Goal: Task Accomplishment & Management: Use online tool/utility

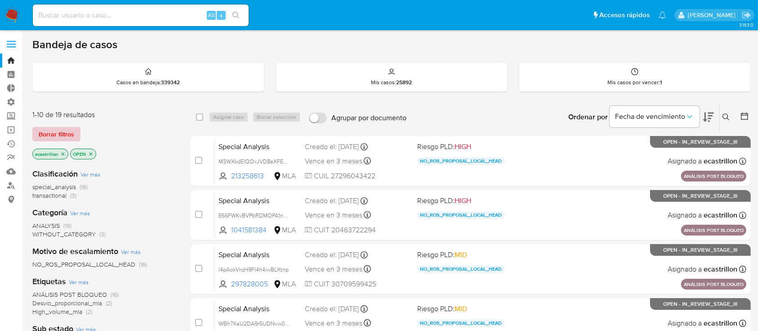
click at [46, 129] on span "Borrar filtros" at bounding box center [57, 134] width 36 height 13
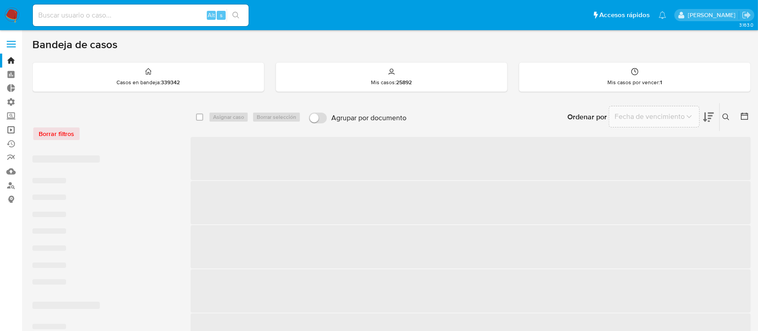
click at [9, 128] on link "Operaciones masivas" at bounding box center [53, 130] width 107 height 14
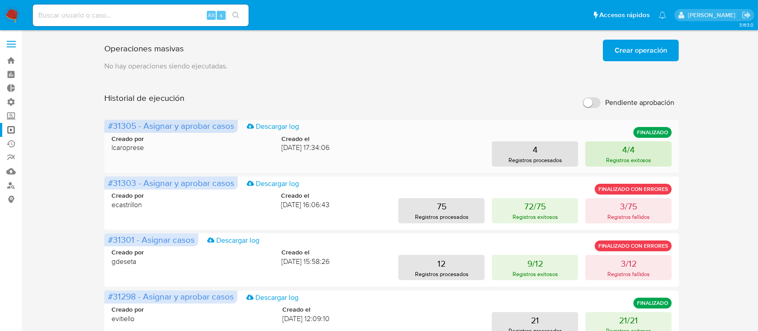
click at [615, 157] on p "Registros exitosos" at bounding box center [628, 160] width 45 height 9
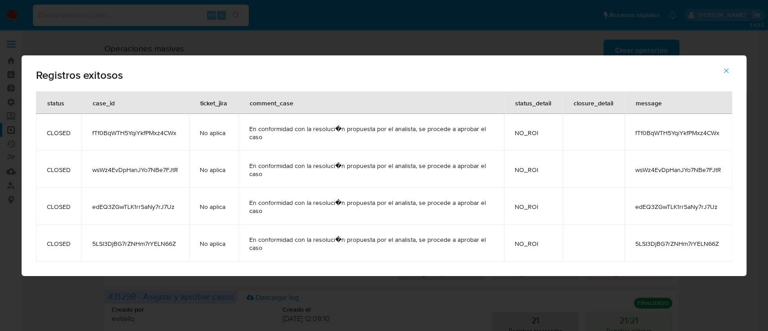
click at [730, 67] on button "button" at bounding box center [725, 71] width 31 height 22
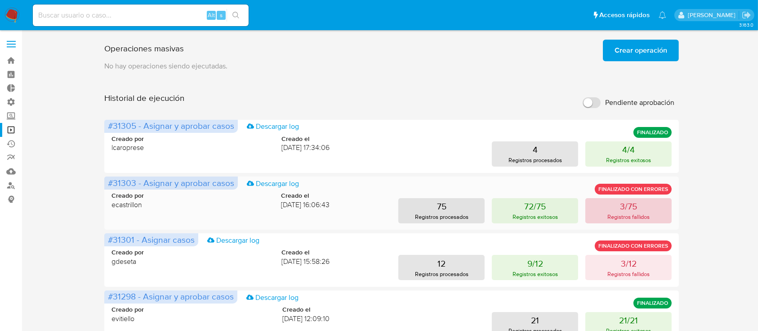
click at [616, 207] on button "3/75 Registros fallidos" at bounding box center [629, 210] width 86 height 25
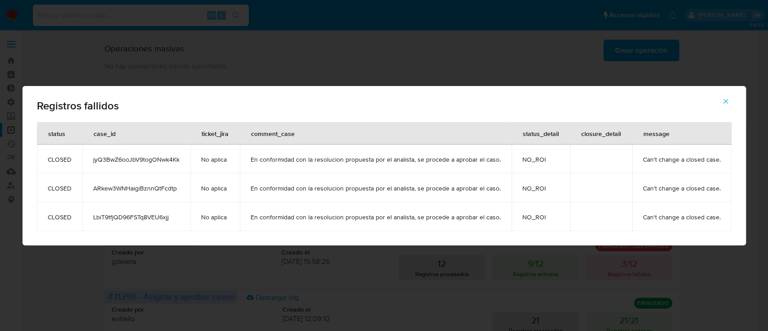
click at [721, 103] on icon "button" at bounding box center [725, 101] width 8 height 8
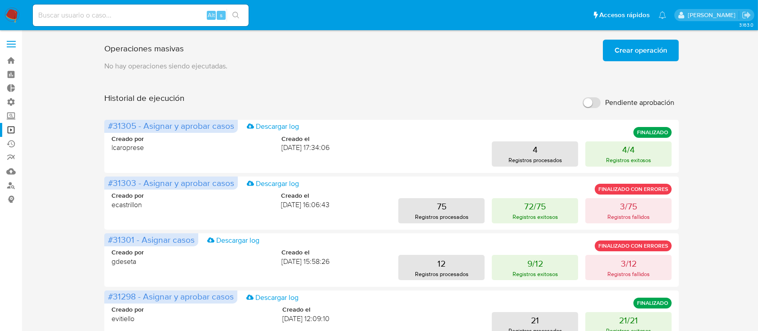
click at [623, 44] on span "Crear operación" at bounding box center [641, 50] width 53 height 20
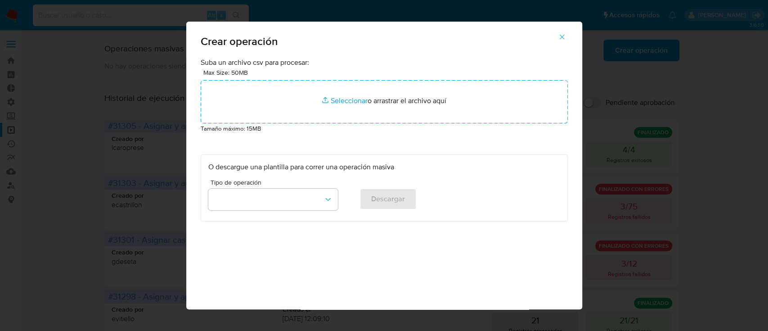
click at [429, 79] on div "Max Size: 50MB Seleccionar archivos Seleccionar o arrastrar el archivo aquí" at bounding box center [384, 95] width 367 height 56
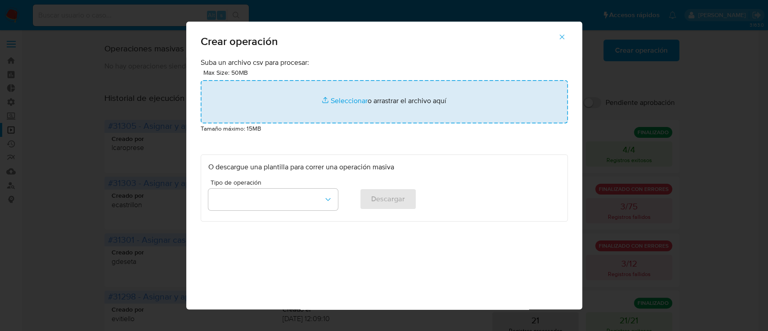
click at [420, 101] on input "file" at bounding box center [384, 101] width 367 height 43
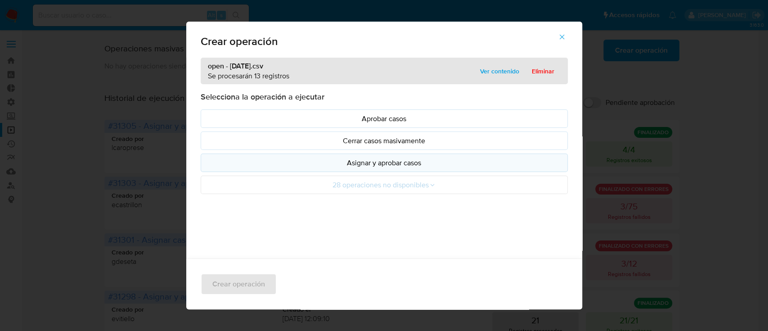
click at [354, 157] on p "Asignar y aprobar casos" at bounding box center [384, 162] width 352 height 10
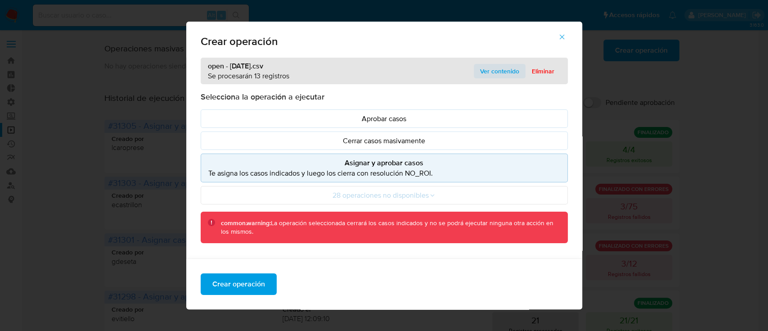
click at [492, 68] on span "Ver contenido" at bounding box center [499, 71] width 39 height 13
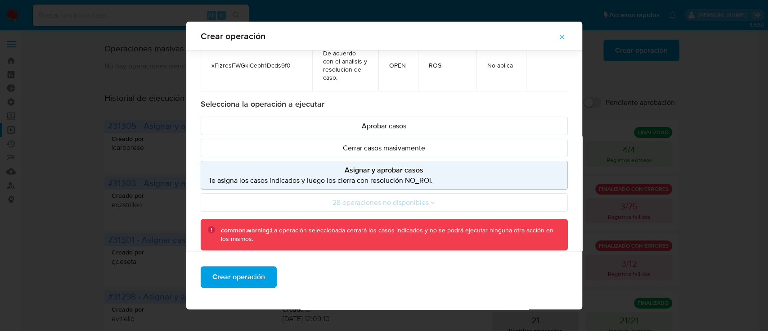
scroll to position [104, 0]
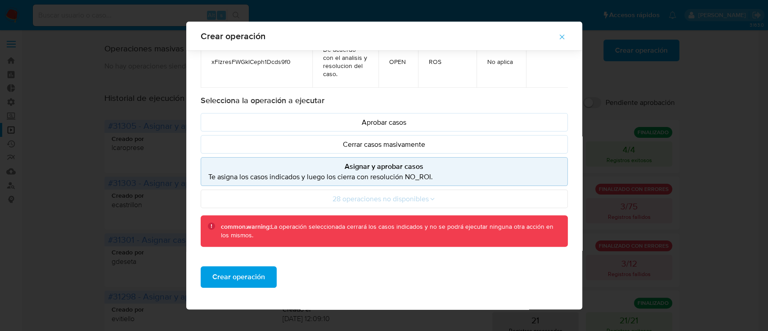
click at [399, 174] on p "Te asigna los casos indicados y luego los cierra con resolución NO_ROI." at bounding box center [384, 176] width 352 height 10
click at [266, 266] on button "Crear operación" at bounding box center [239, 277] width 76 height 22
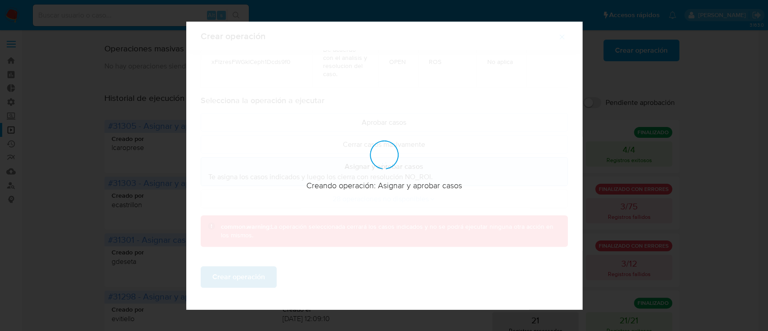
click at [266, 266] on div at bounding box center [384, 165] width 396 height 287
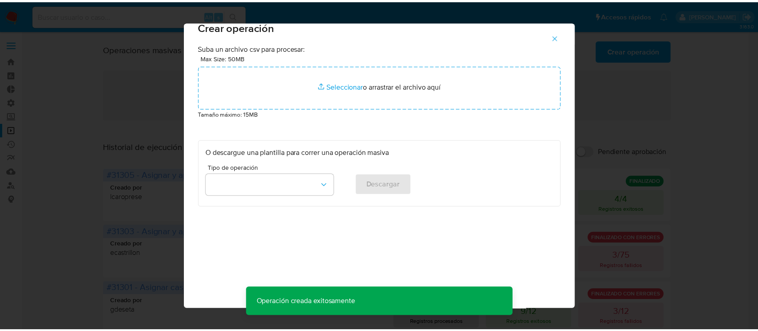
scroll to position [7, 0]
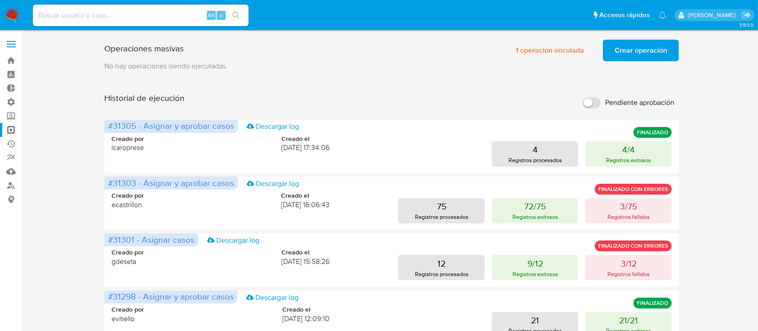
click at [666, 66] on p "No hay operaciones siendo ejecutadas." at bounding box center [391, 66] width 575 height 10
click at [657, 54] on span "Crear operación" at bounding box center [641, 50] width 53 height 20
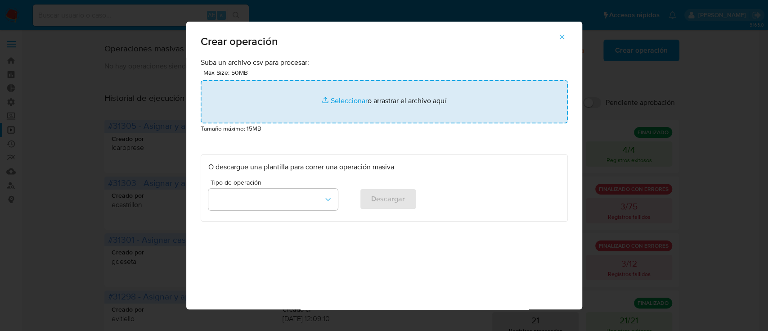
click at [395, 107] on input "file" at bounding box center [384, 101] width 367 height 43
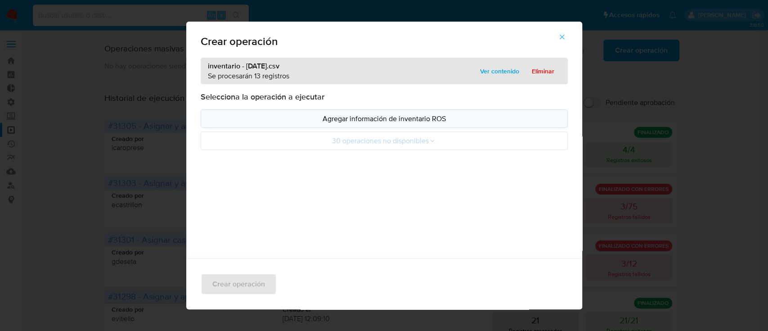
click at [273, 119] on p "Agregar información de inventario ROS" at bounding box center [384, 118] width 352 height 10
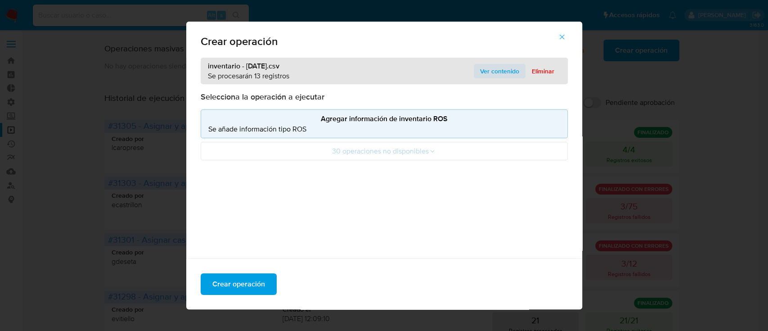
click at [493, 74] on span "Ver contenido" at bounding box center [499, 71] width 39 height 13
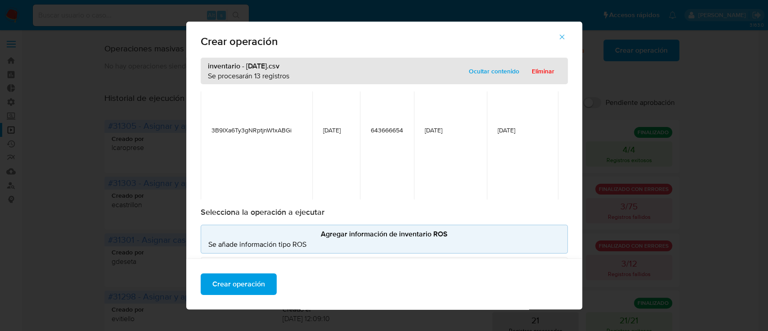
scroll to position [1506, 0]
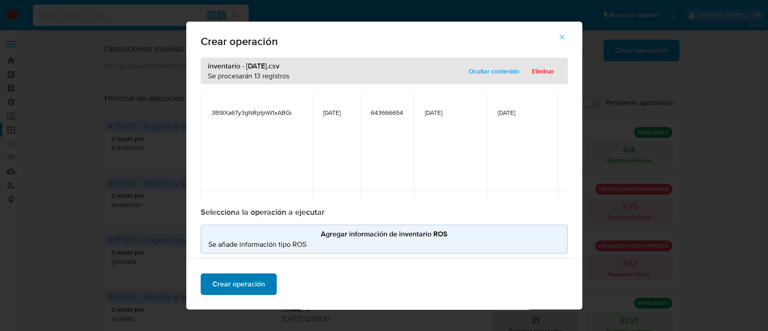
click at [227, 282] on span "Crear operación" at bounding box center [238, 284] width 53 height 20
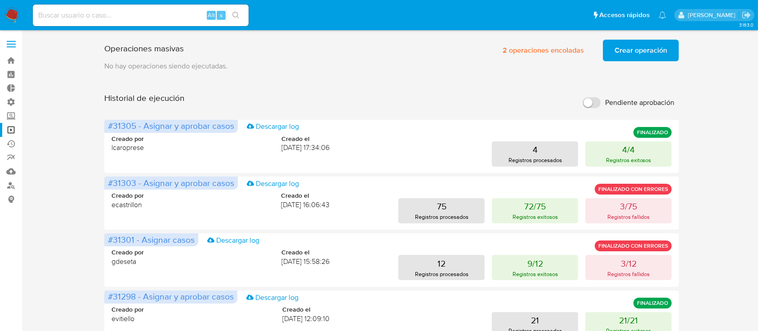
click at [638, 51] on span "Crear operación" at bounding box center [641, 50] width 53 height 20
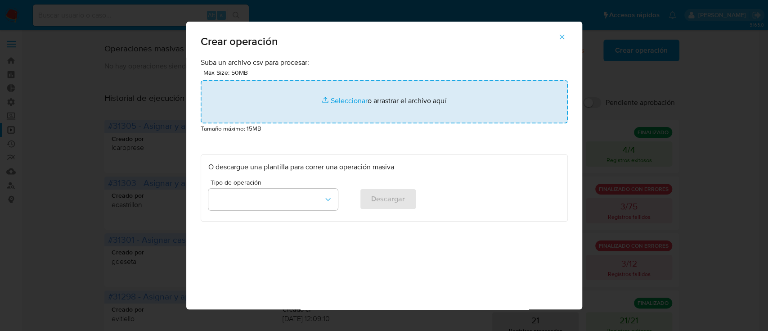
click at [432, 85] on input "file" at bounding box center [384, 101] width 367 height 43
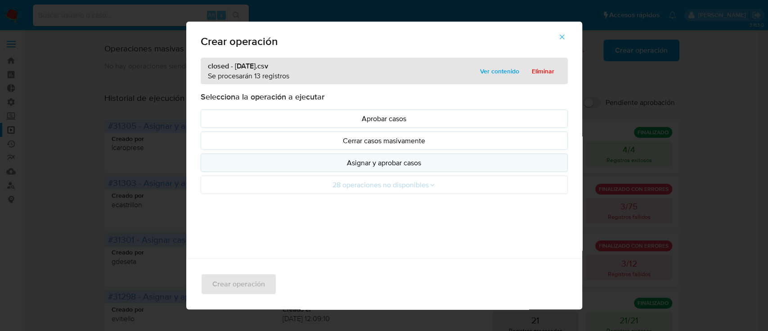
click at [404, 159] on p "Asignar y aprobar casos" at bounding box center [384, 162] width 352 height 10
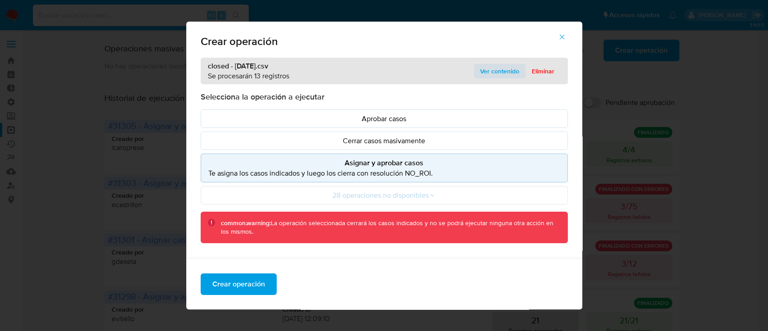
click at [495, 67] on span "Ver contenido" at bounding box center [499, 71] width 39 height 13
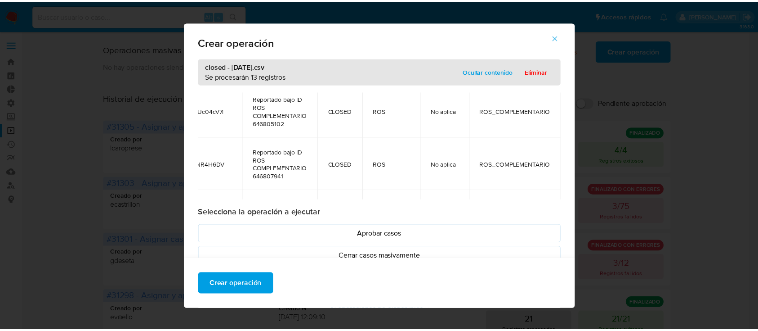
scroll to position [91, 70]
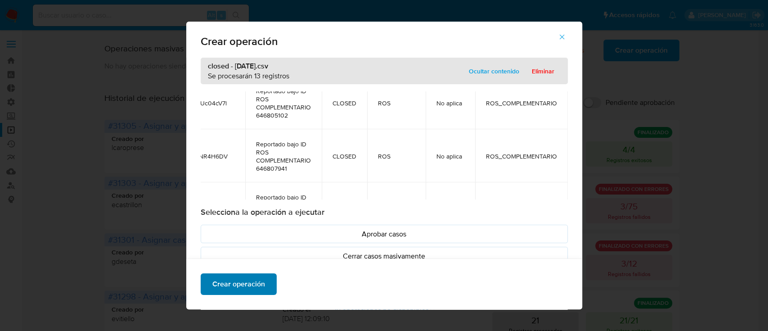
click at [218, 286] on span "Crear operación" at bounding box center [238, 284] width 53 height 20
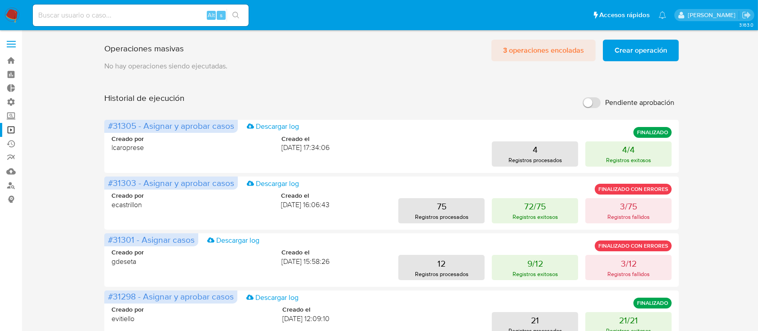
click at [524, 50] on span "3 operaciones encoladas" at bounding box center [543, 50] width 81 height 20
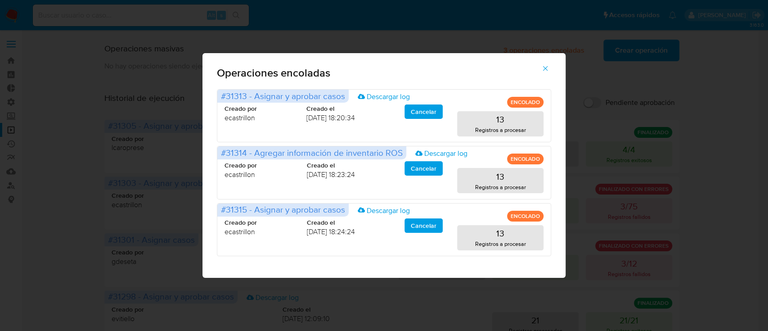
click at [540, 67] on button "button" at bounding box center [544, 69] width 31 height 22
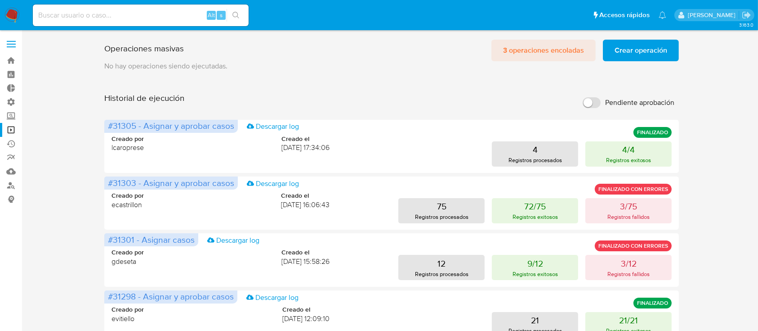
click at [530, 52] on span "3 operaciones encoladas" at bounding box center [543, 50] width 81 height 20
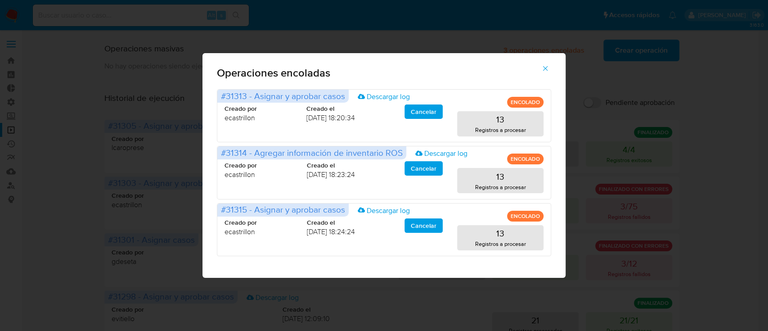
click at [544, 67] on icon "button" at bounding box center [545, 68] width 8 height 8
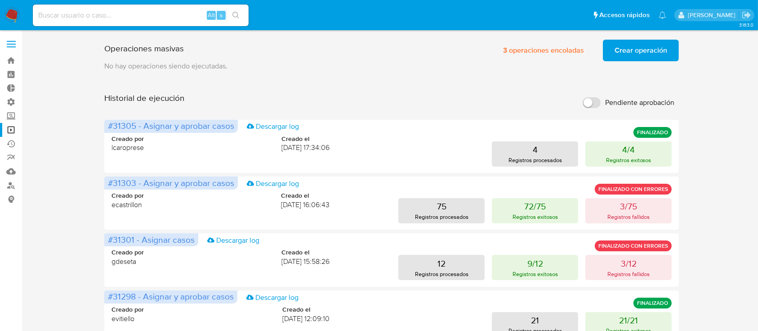
click at [430, 56] on div "Operaciones masivas 3 operaciones encoladas Crear operación Sólo puede haber ha…" at bounding box center [391, 48] width 575 height 25
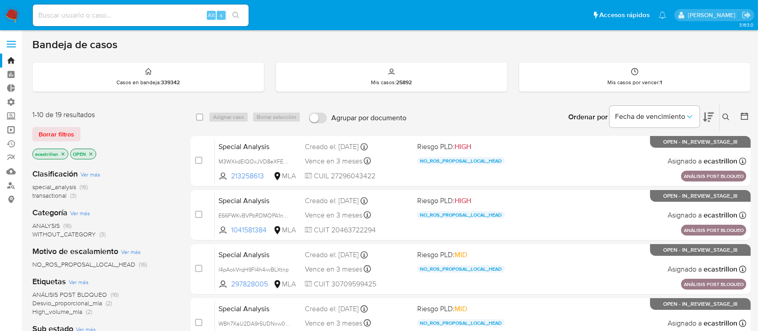
click at [8, 128] on link "Operaciones masivas" at bounding box center [53, 130] width 107 height 14
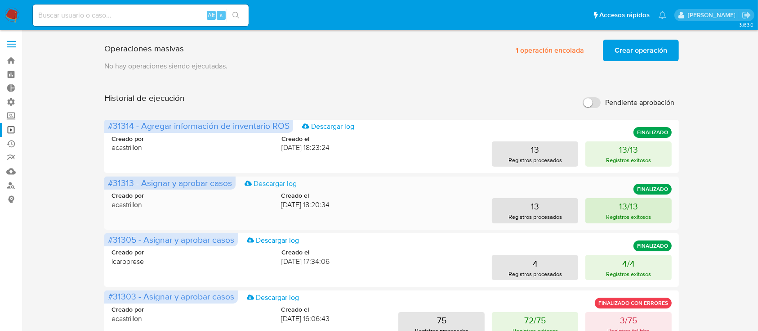
click at [648, 213] on p "Registros exitosos" at bounding box center [628, 216] width 45 height 9
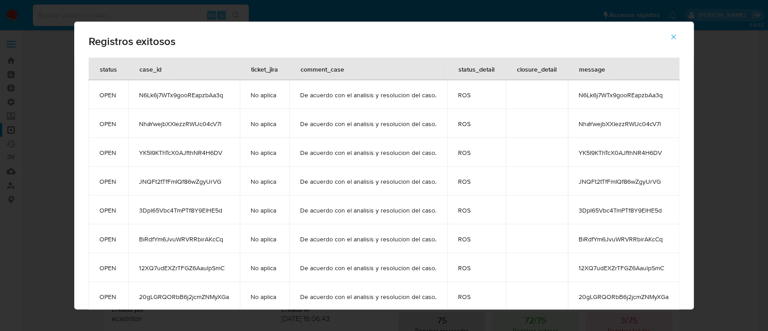
click at [674, 36] on icon "button" at bounding box center [673, 37] width 8 height 8
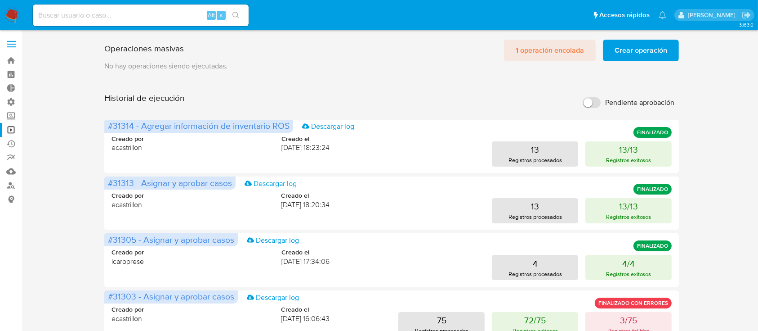
click at [528, 49] on span "1 operación encolada" at bounding box center [550, 50] width 68 height 20
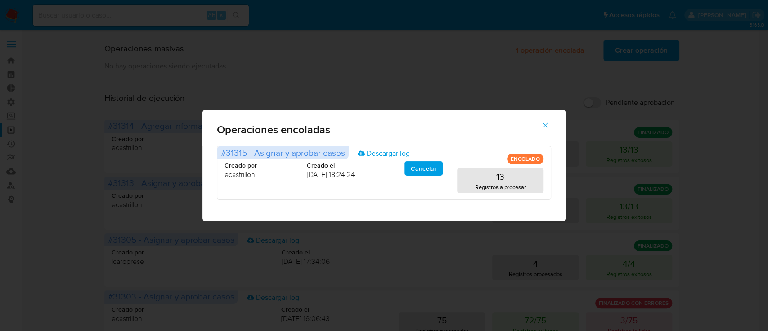
click at [547, 121] on icon "button" at bounding box center [545, 125] width 8 height 8
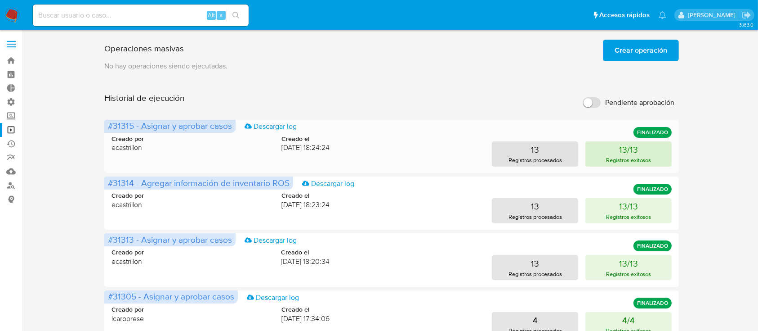
click at [646, 157] on p "Registros exitosos" at bounding box center [628, 160] width 45 height 9
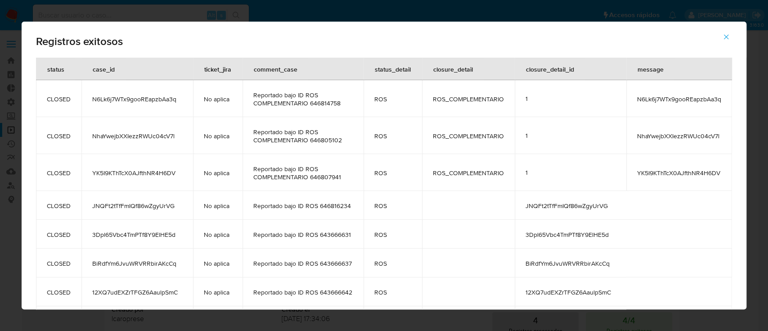
click at [729, 34] on icon "button" at bounding box center [726, 37] width 8 height 8
